Goal: Find specific page/section: Find specific page/section

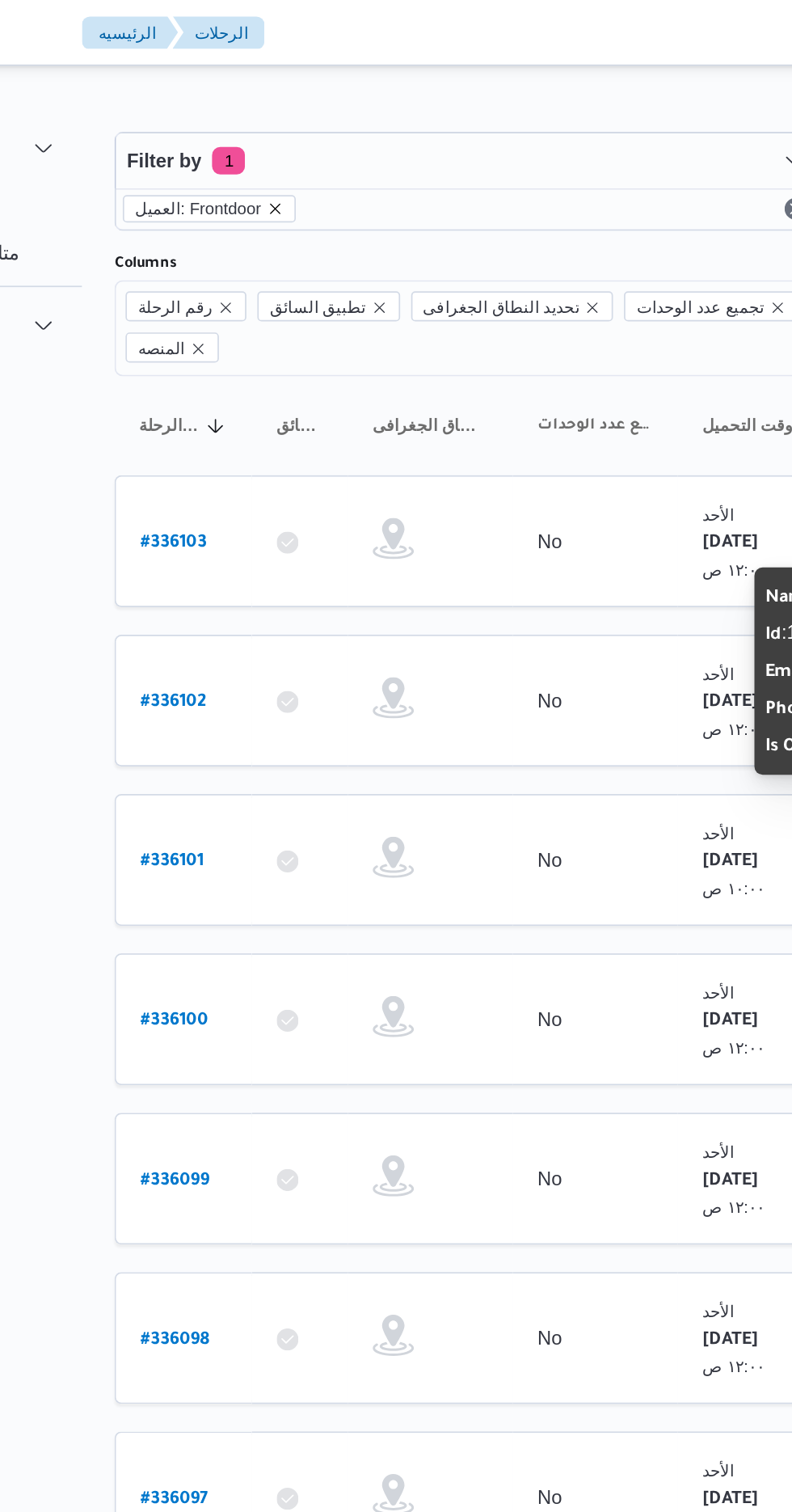
click at [302, 123] on icon "remove selected entity" at bounding box center [305, 123] width 7 height 7
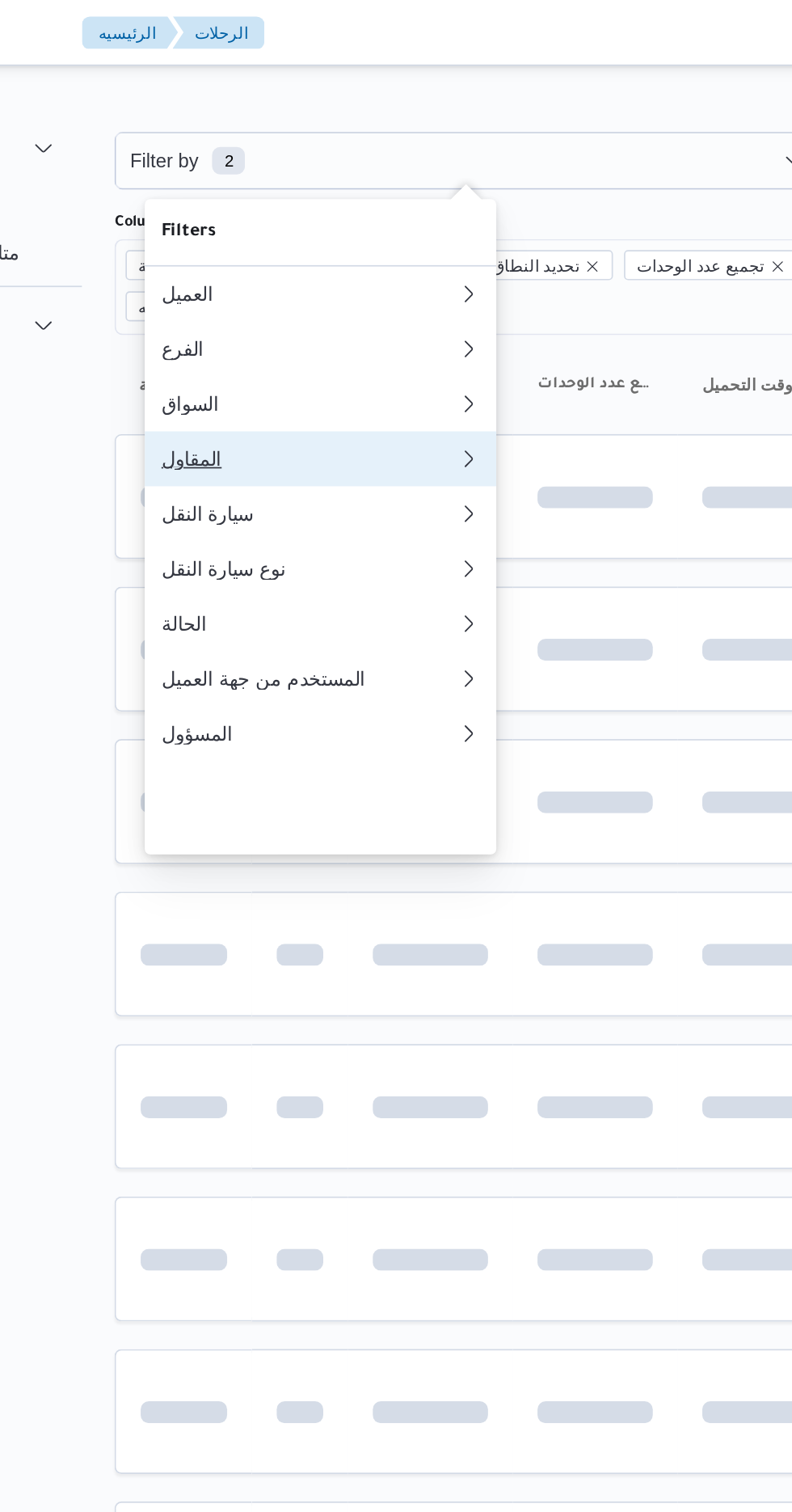
click at [314, 277] on div "المقاول" at bounding box center [322, 270] width 169 height 13
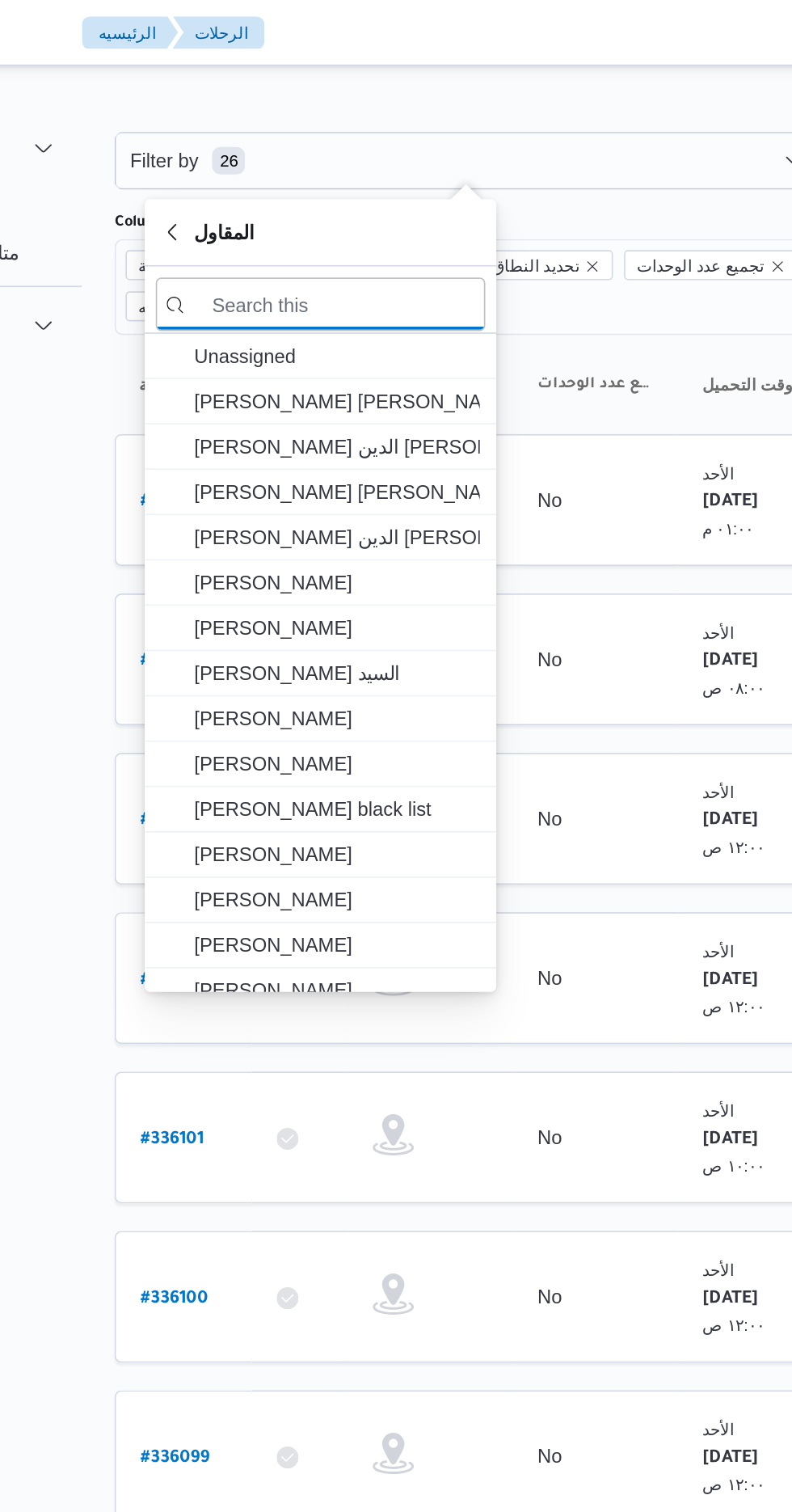
type input "ر"
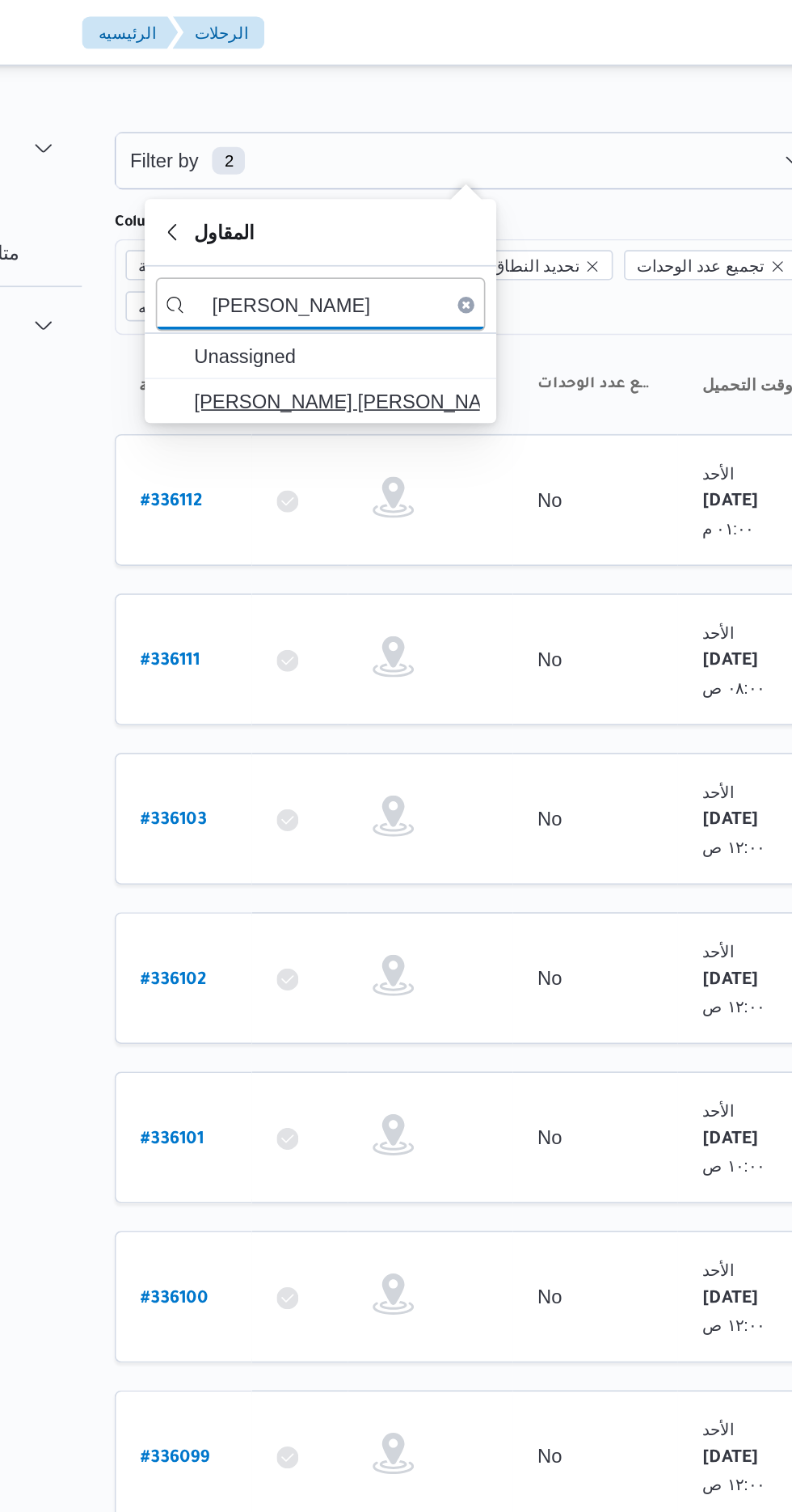
type input "[PERSON_NAME]"
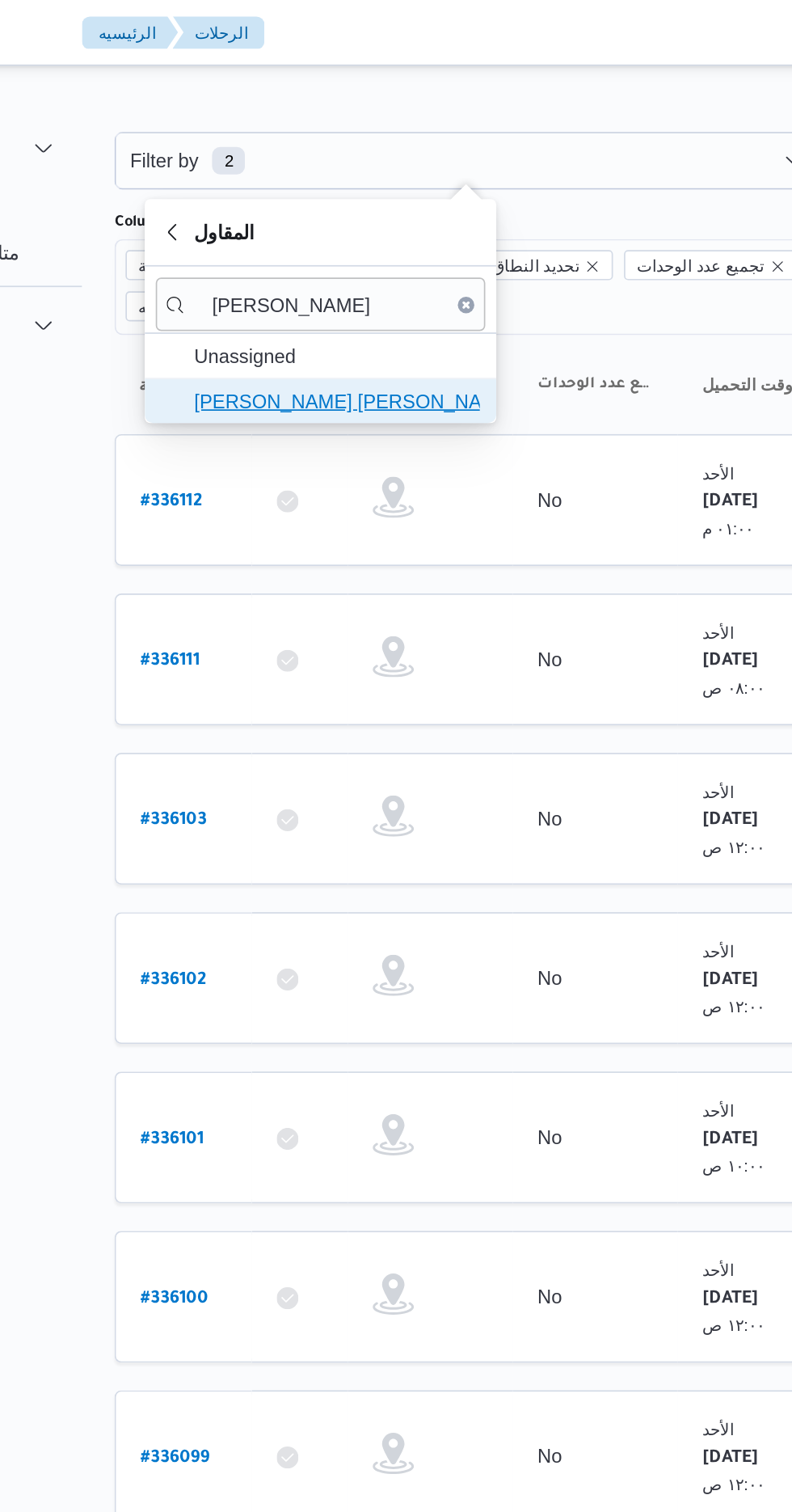
click at [375, 239] on span "[PERSON_NAME] [PERSON_NAME] [PERSON_NAME]" at bounding box center [341, 236] width 169 height 20
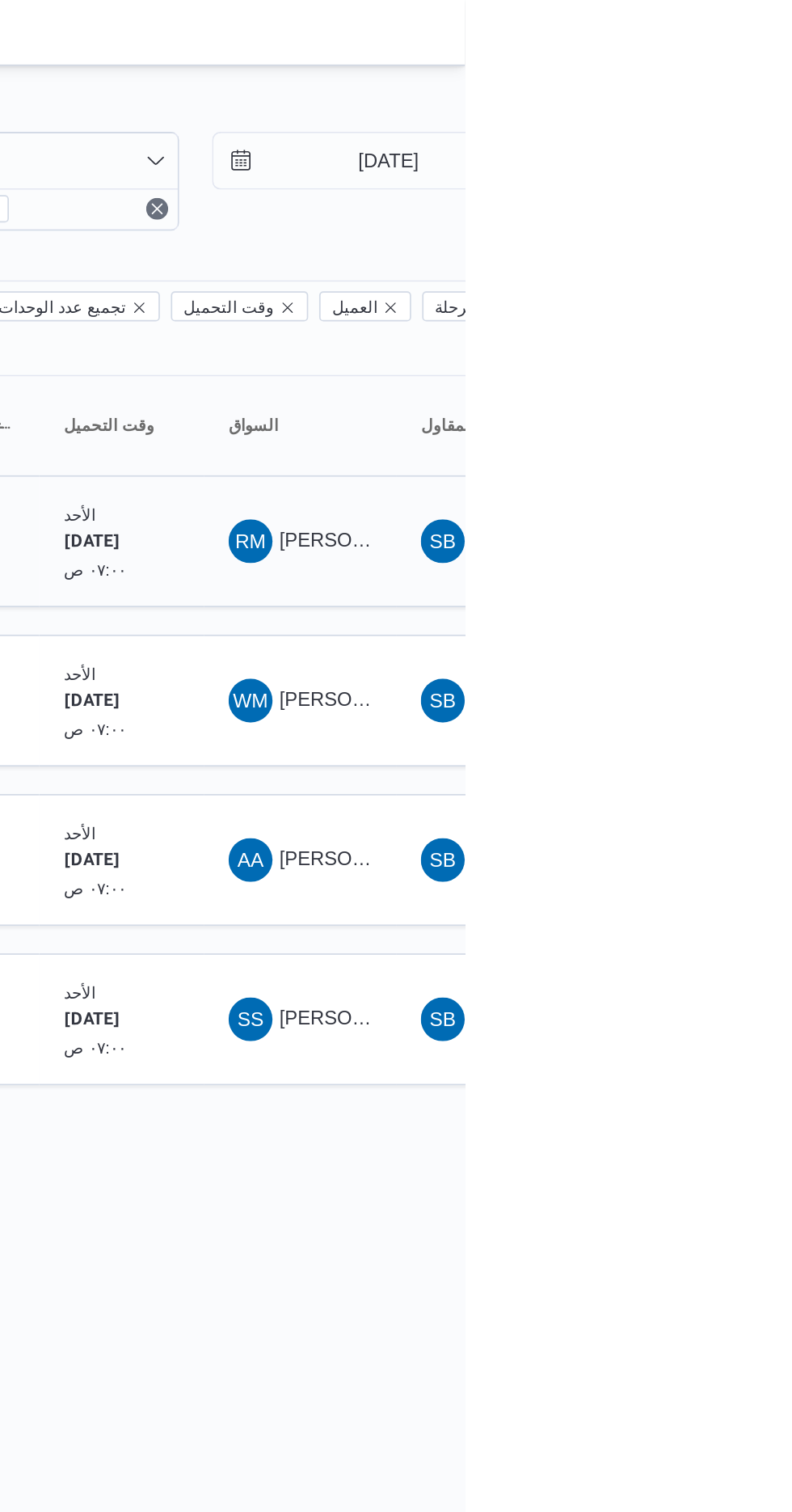
click at [707, 311] on span "[PERSON_NAME] [PERSON_NAME]" at bounding box center [777, 317] width 189 height 13
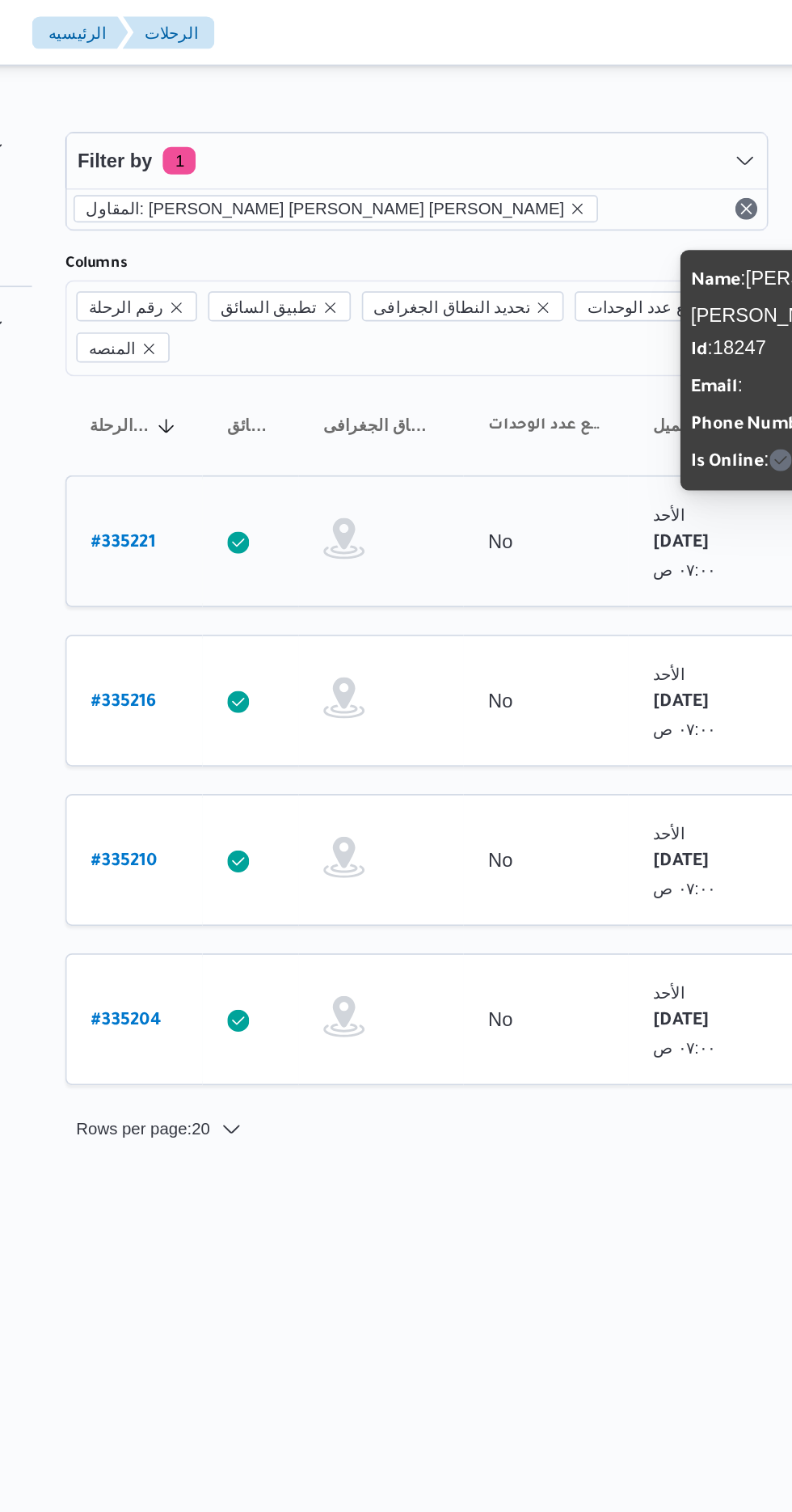
click at [252, 308] on link "# 335221" at bounding box center [244, 319] width 38 height 22
